Goal: Information Seeking & Learning: Compare options

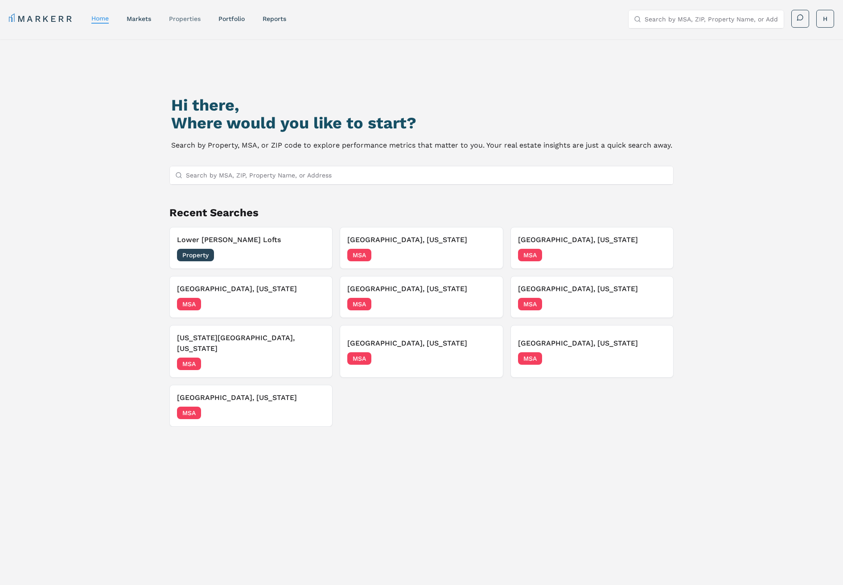
click at [189, 18] on link "properties" at bounding box center [185, 18] width 32 height 7
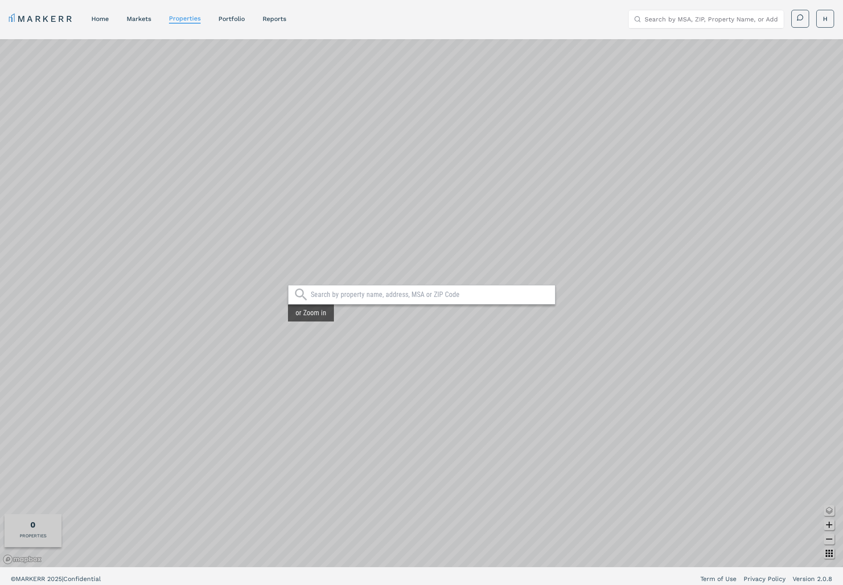
click at [374, 295] on input "text" at bounding box center [431, 294] width 240 height 9
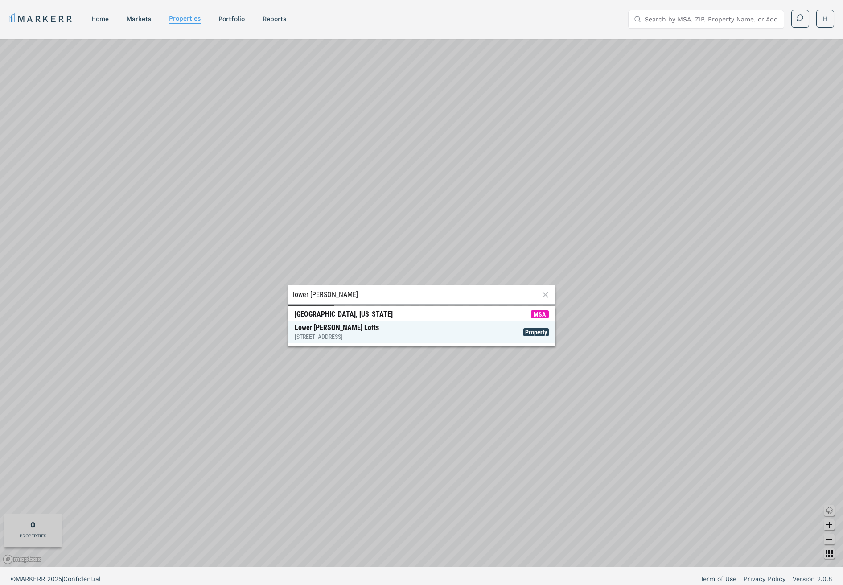
type input "lower [PERSON_NAME]"
click at [349, 328] on div "Lower [PERSON_NAME] Lofts [STREET_ADDRESS]" at bounding box center [337, 332] width 84 height 18
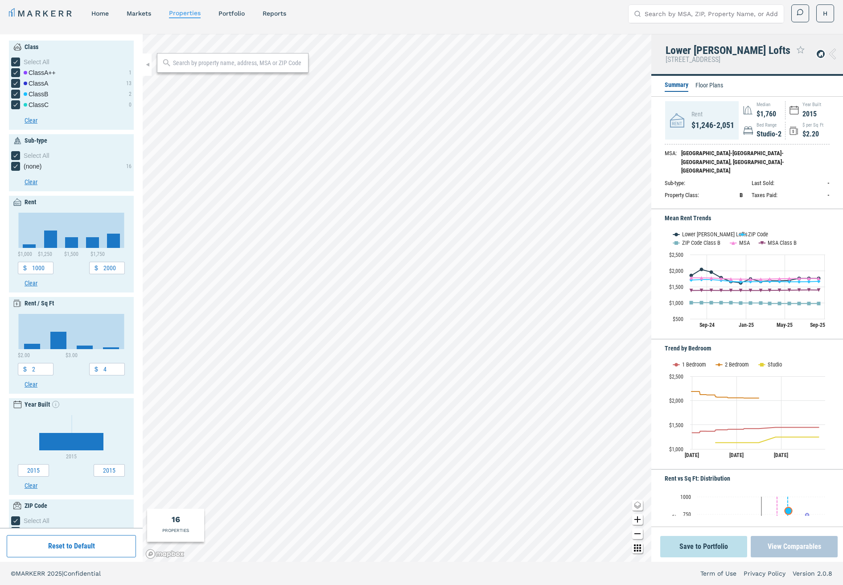
click at [788, 545] on button "View Comparables" at bounding box center [793, 546] width 87 height 21
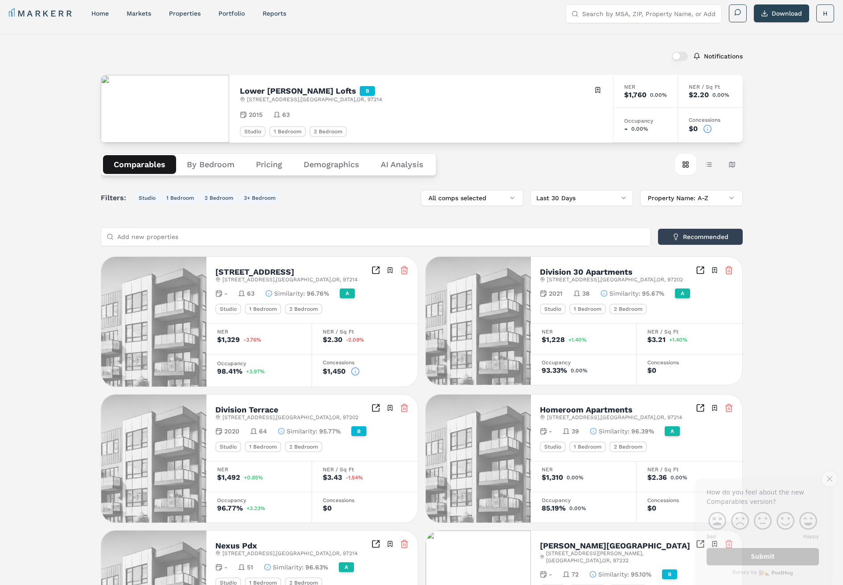
click at [752, 125] on div "Notifications [GEOGRAPHIC_DATA][PERSON_NAME] Lofts B [STREET_ADDRESS] Toggle po…" at bounding box center [421, 495] width 843 height 923
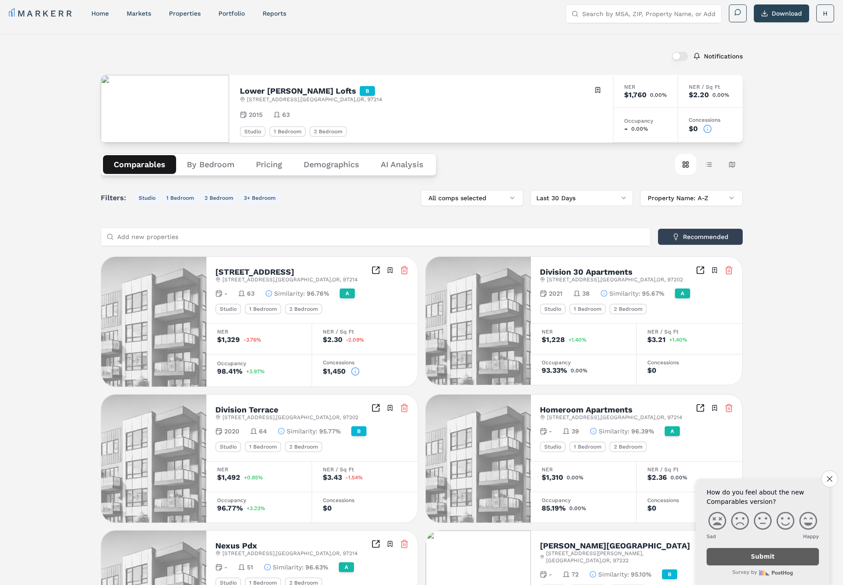
click at [709, 129] on icon at bounding box center [707, 128] width 9 height 9
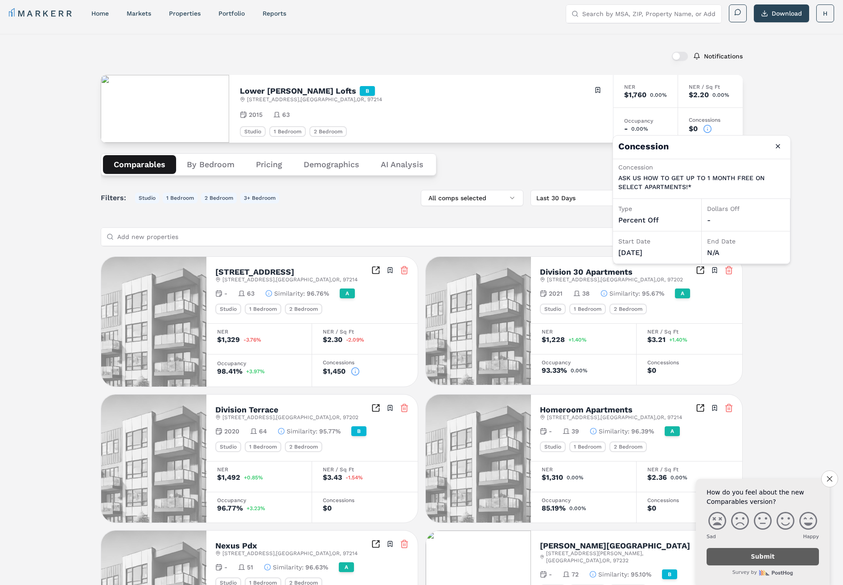
click at [756, 122] on div "Notifications [GEOGRAPHIC_DATA][PERSON_NAME] Lofts B [STREET_ADDRESS] Toggle po…" at bounding box center [421, 495] width 843 height 923
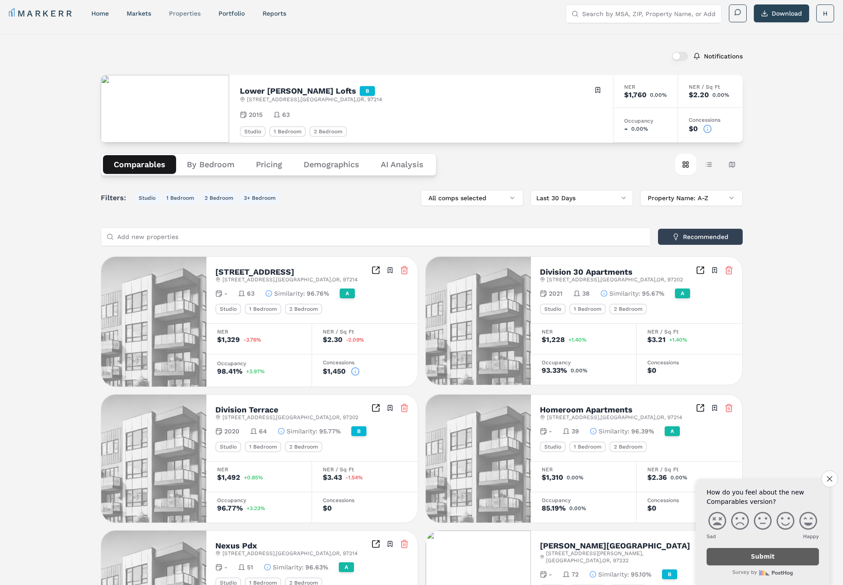
click at [177, 17] on div "properties" at bounding box center [185, 13] width 32 height 9
click at [179, 14] on link "properties" at bounding box center [185, 13] width 32 height 7
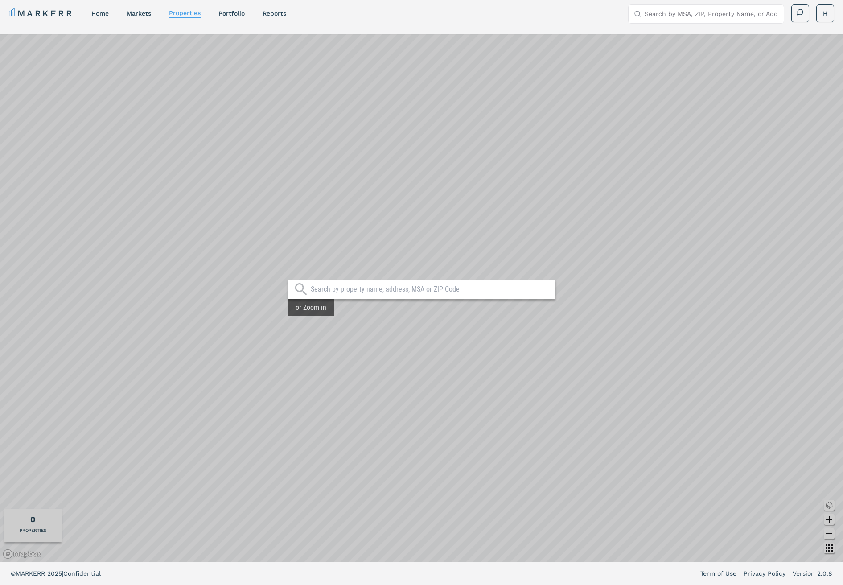
click at [350, 293] on input "text" at bounding box center [431, 289] width 240 height 9
paste input "761 Morosgo Dr [PERSON_NAME]"
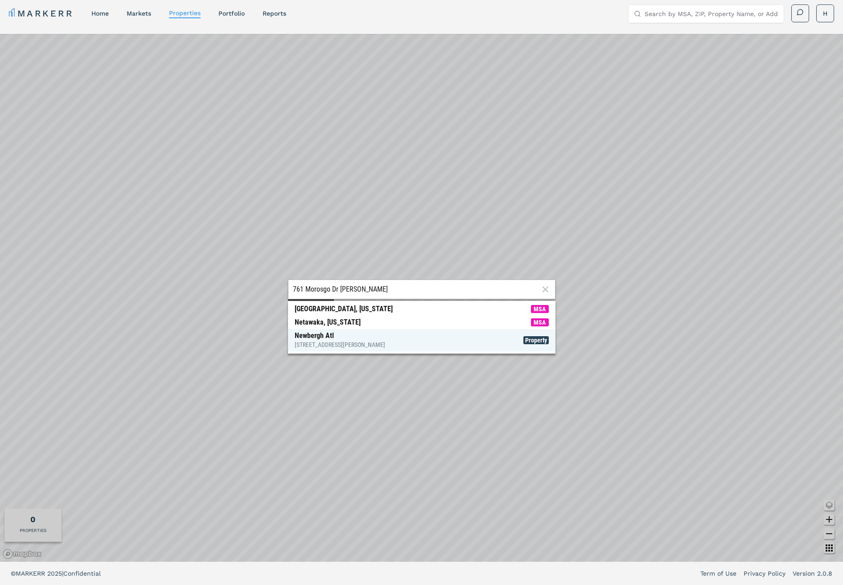
type input "761 Morosgo Dr [PERSON_NAME]"
click at [317, 336] on div "Newbergh Atl [STREET_ADDRESS][PERSON_NAME]" at bounding box center [340, 340] width 90 height 18
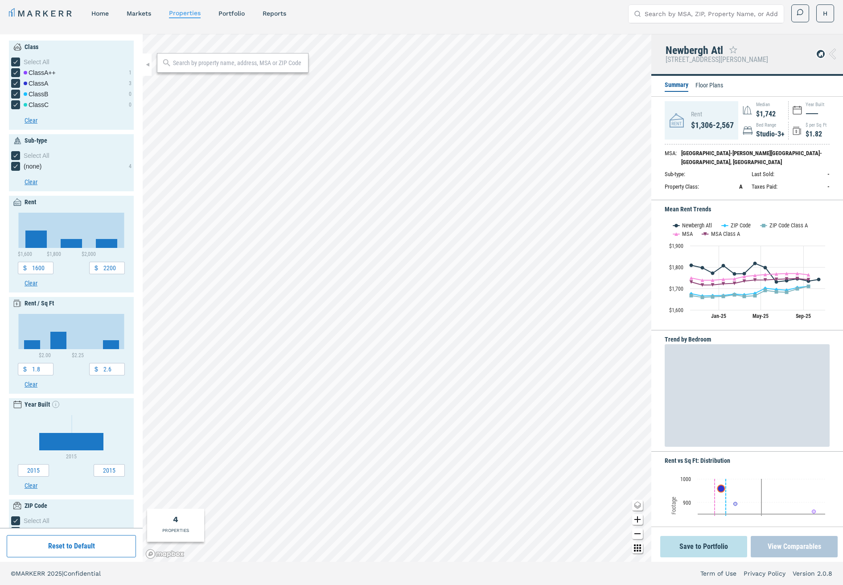
click at [804, 544] on button "View Comparables" at bounding box center [793, 546] width 87 height 21
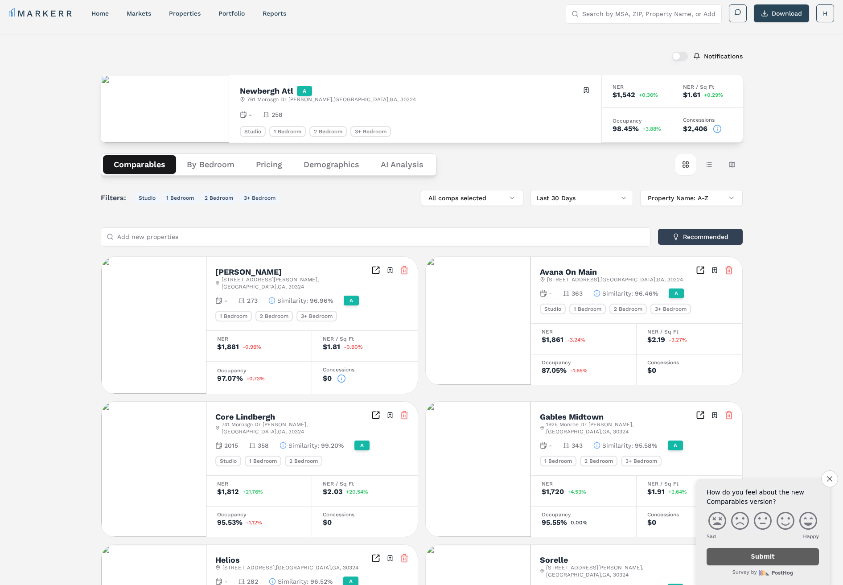
click at [717, 129] on icon at bounding box center [716, 128] width 9 height 9
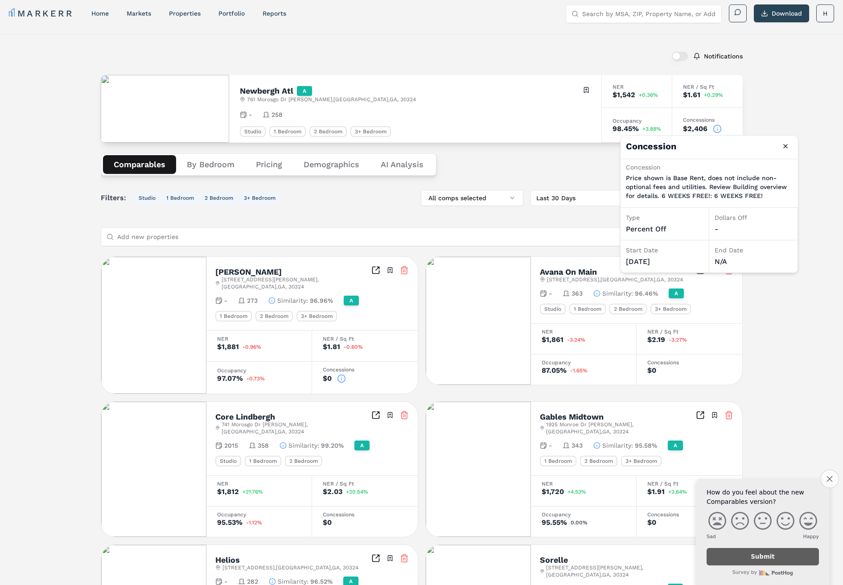
click at [829, 481] on icon "Close survey" at bounding box center [829, 478] width 6 height 6
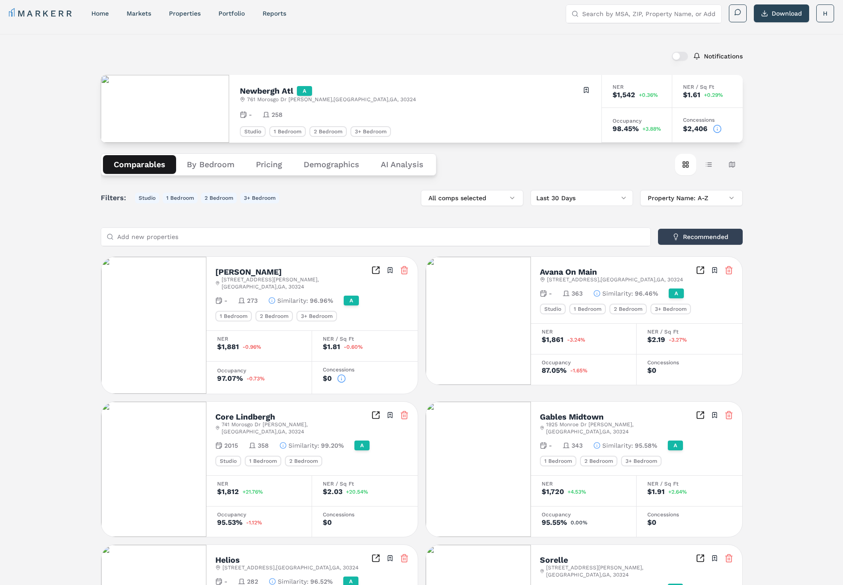
click at [608, 15] on input "Search by MSA, ZIP, Property Name, or Address" at bounding box center [649, 14] width 134 height 18
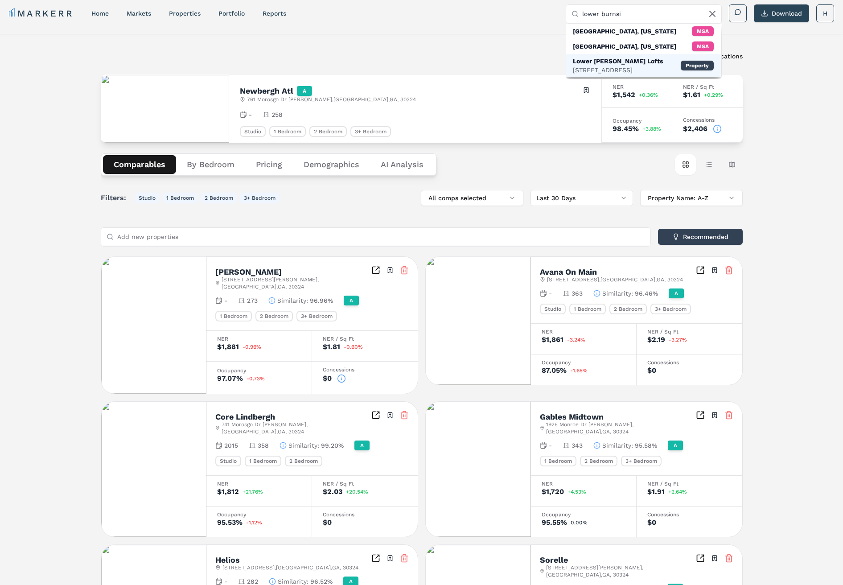
type input "lower burnsi"
click at [597, 64] on div "Lower [PERSON_NAME] Lofts" at bounding box center [618, 61] width 90 height 9
